Goal: Navigation & Orientation: Find specific page/section

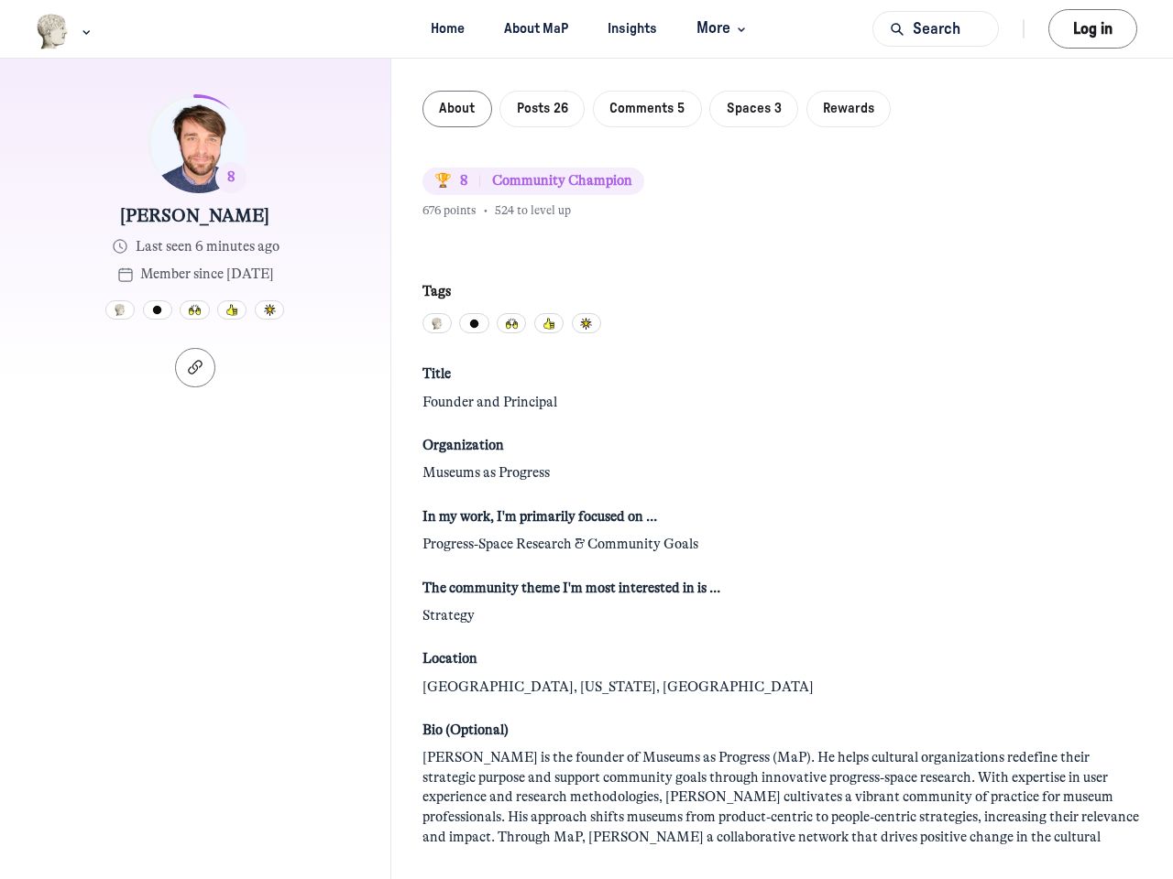
click at [53, 31] on img "Main navigation bar" at bounding box center [53, 32] width 34 height 36
click at [720, 28] on span "More" at bounding box center [723, 28] width 54 height 25
click at [935, 28] on button "Search" at bounding box center [935, 29] width 126 height 36
click at [1092, 28] on body "Keyboard shortcuts Switch to dark mode Home About MaP Insights More Events Cale…" at bounding box center [586, 439] width 1173 height 879
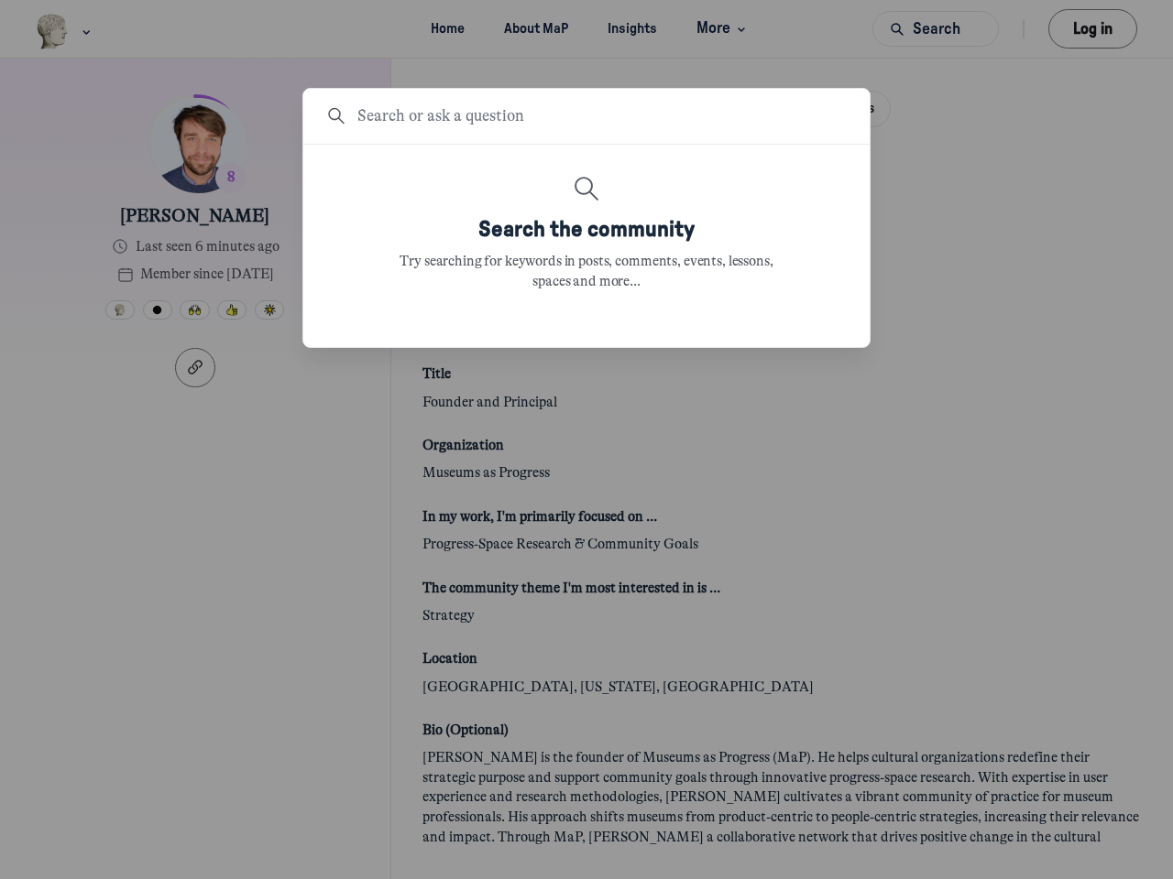
click at [195, 367] on div at bounding box center [586, 439] width 1173 height 879
